Goal: Information Seeking & Learning: Learn about a topic

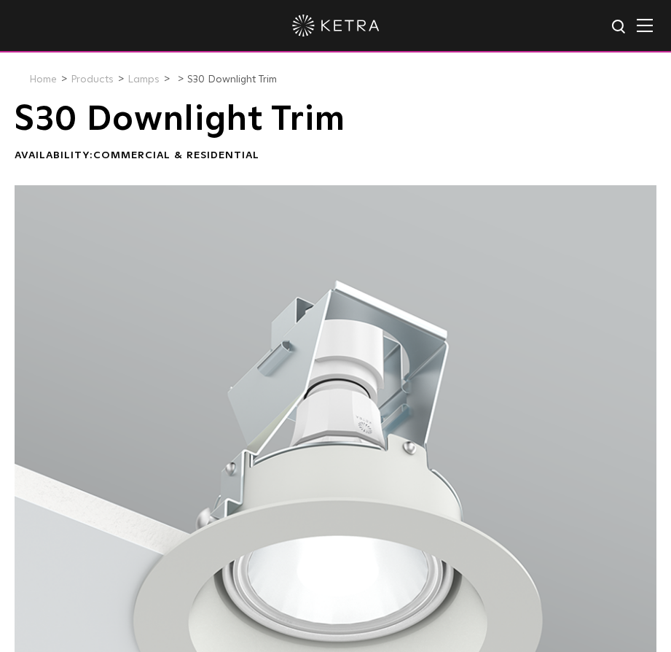
scroll to position [-1, 0]
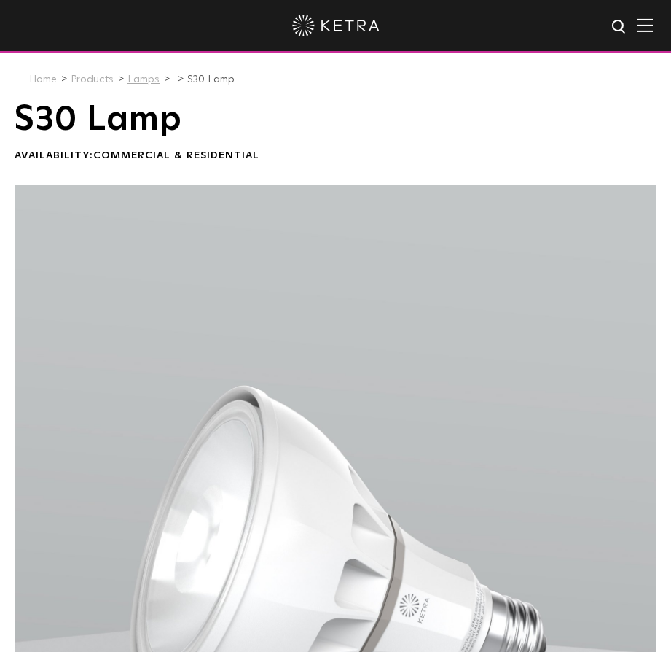
click at [145, 81] on link "Lamps" at bounding box center [144, 79] width 32 height 10
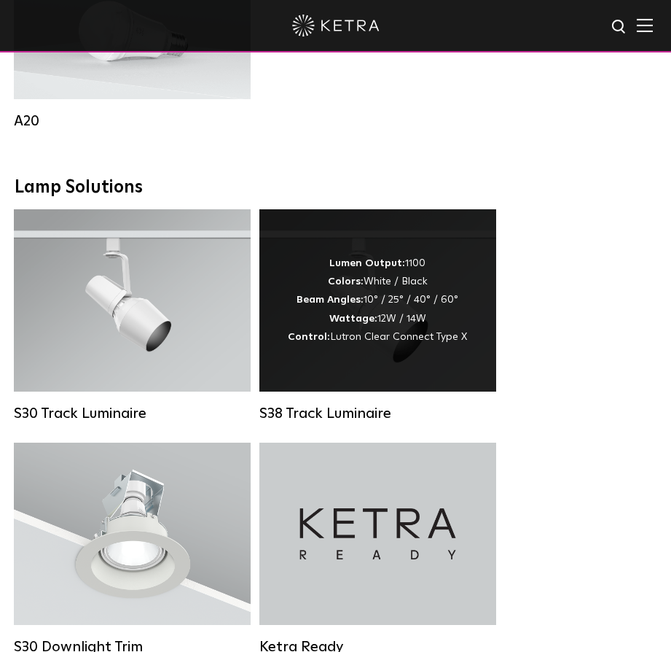
scroll to position [1661, 0]
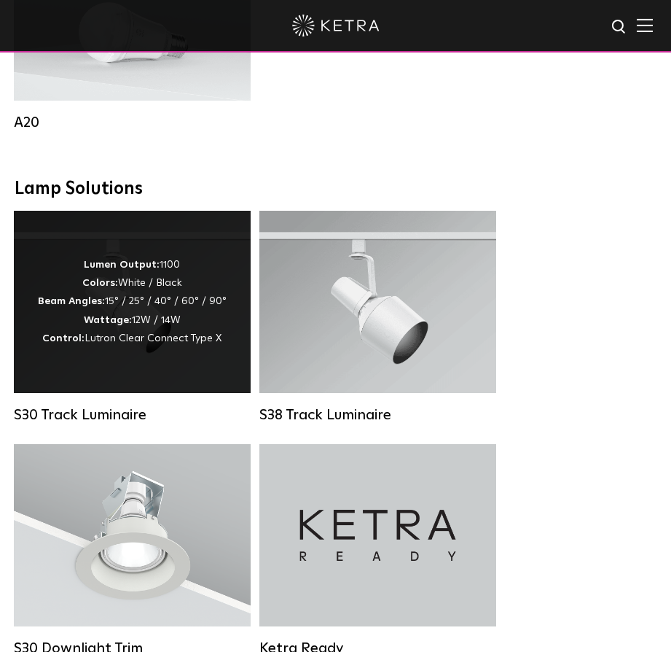
click at [155, 336] on span "Lutron Clear Connect Type X" at bounding box center [153, 338] width 137 height 10
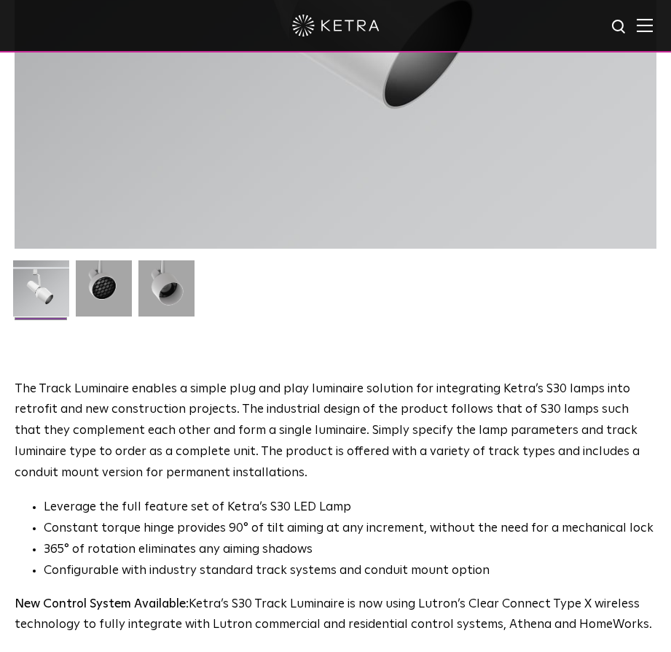
scroll to position [571, 0]
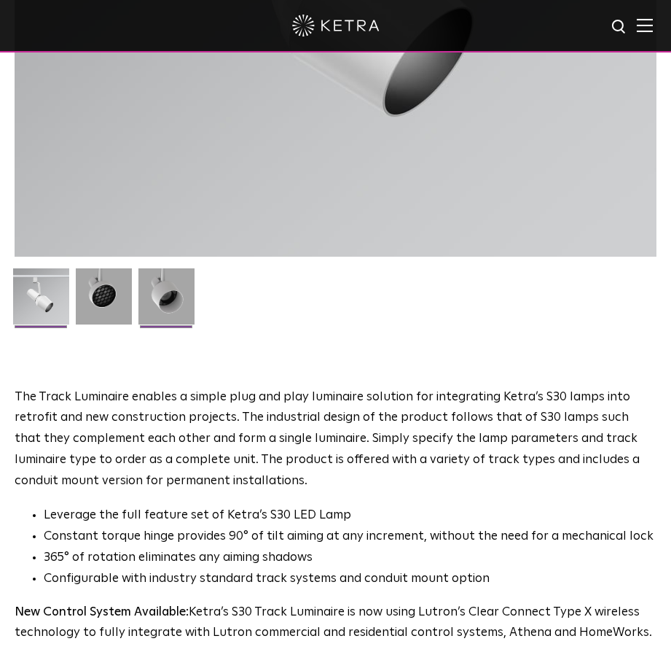
click at [152, 305] on img at bounding box center [167, 301] width 56 height 67
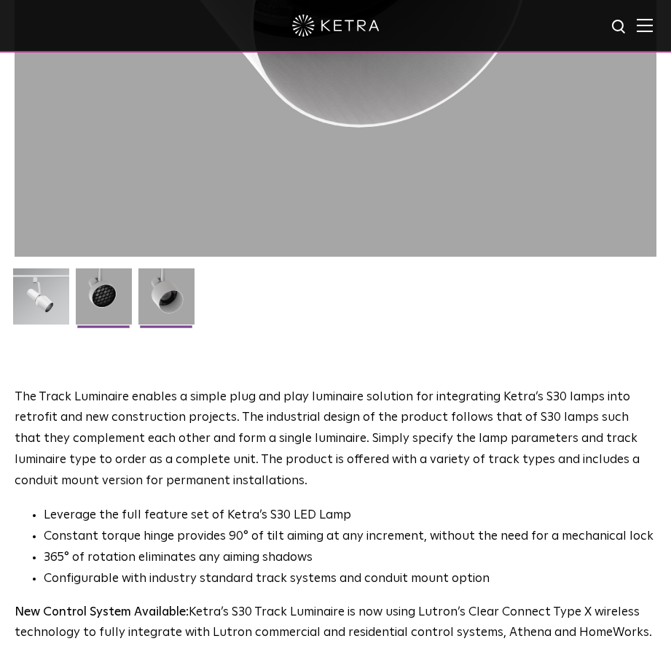
click at [98, 297] on img at bounding box center [104, 301] width 56 height 67
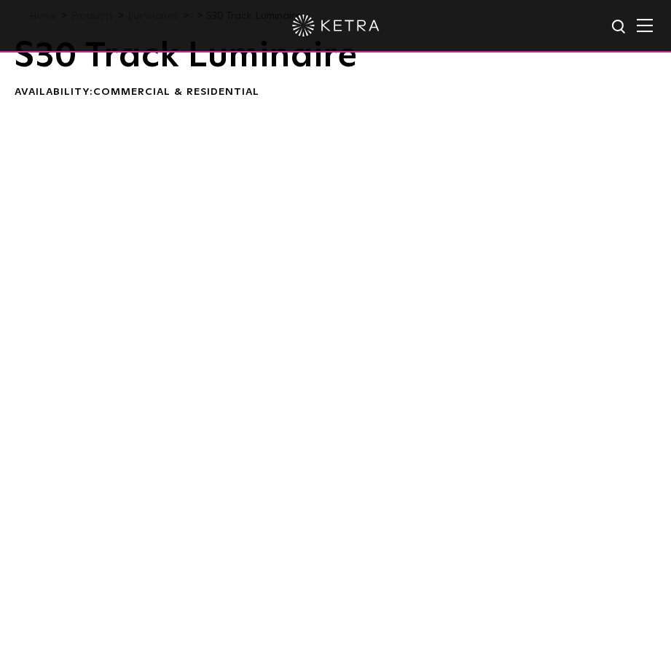
scroll to position [55, 0]
